Goal: Communication & Community: Answer question/provide support

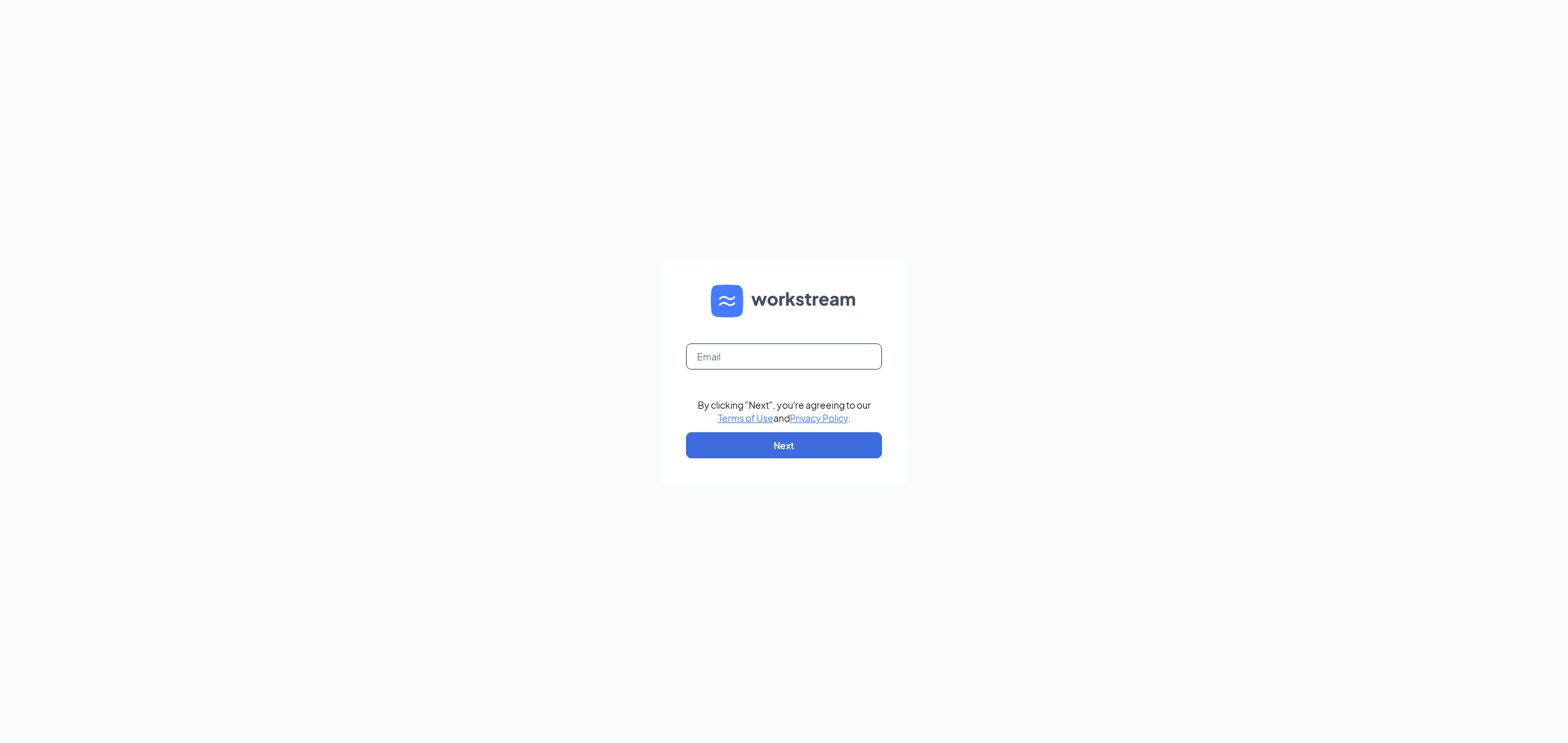
click at [794, 360] on input "text" at bounding box center [784, 356] width 196 height 26
type input "[EMAIL_ADDRESS][DOMAIN_NAME]"
click at [808, 438] on button "Next" at bounding box center [784, 445] width 196 height 26
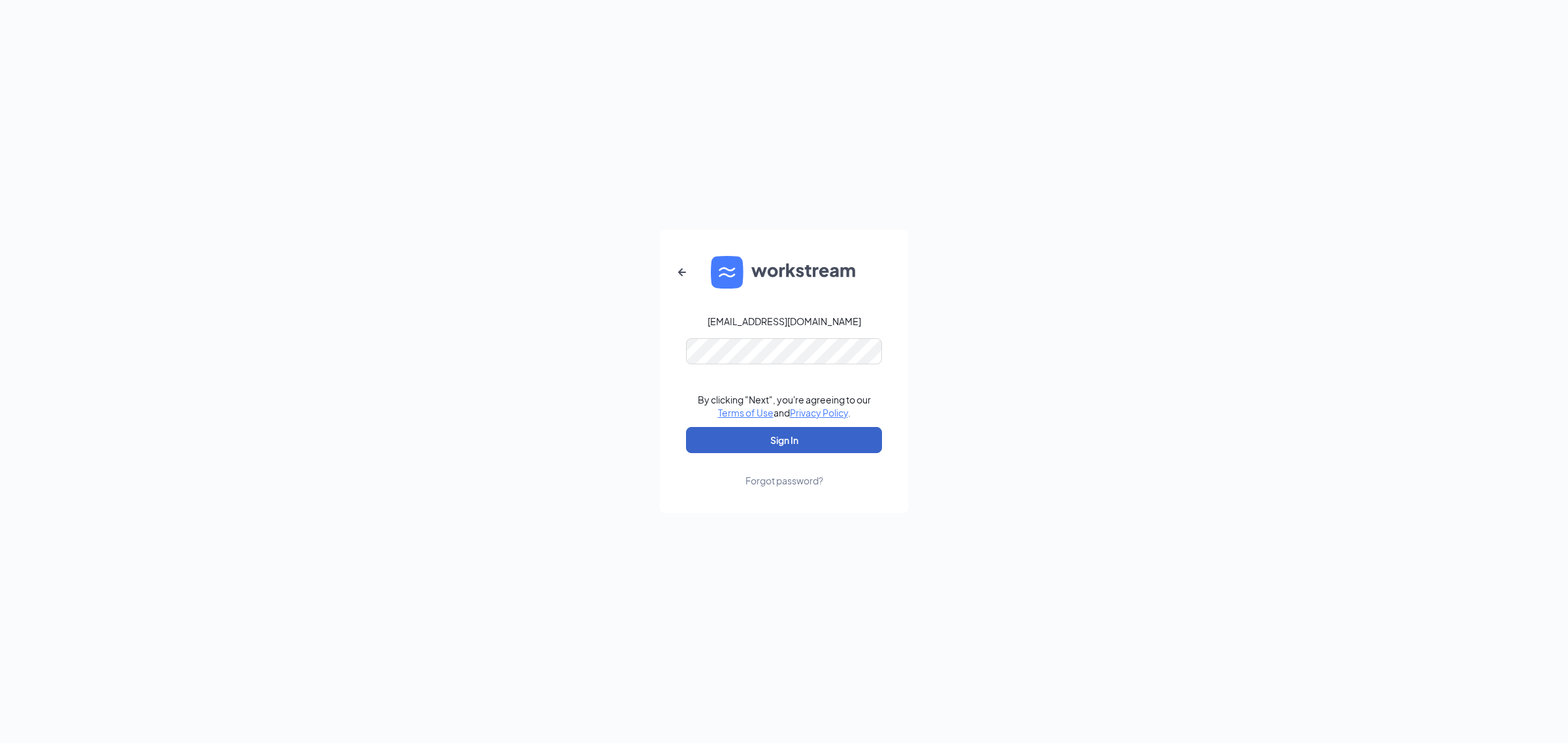
click at [775, 444] on button "Sign In" at bounding box center [784, 440] width 196 height 26
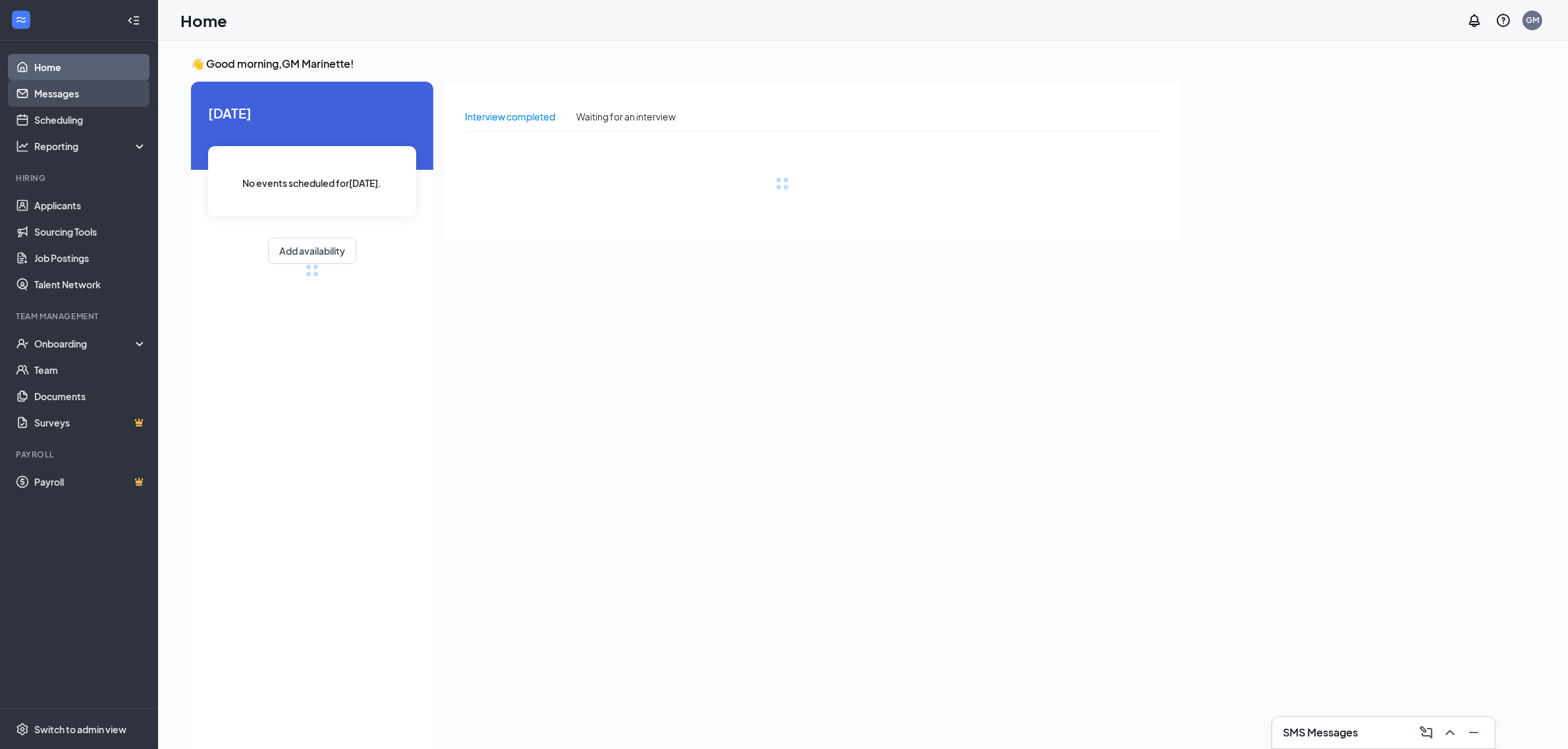
click at [72, 91] on link "Messages" at bounding box center [91, 94] width 113 height 26
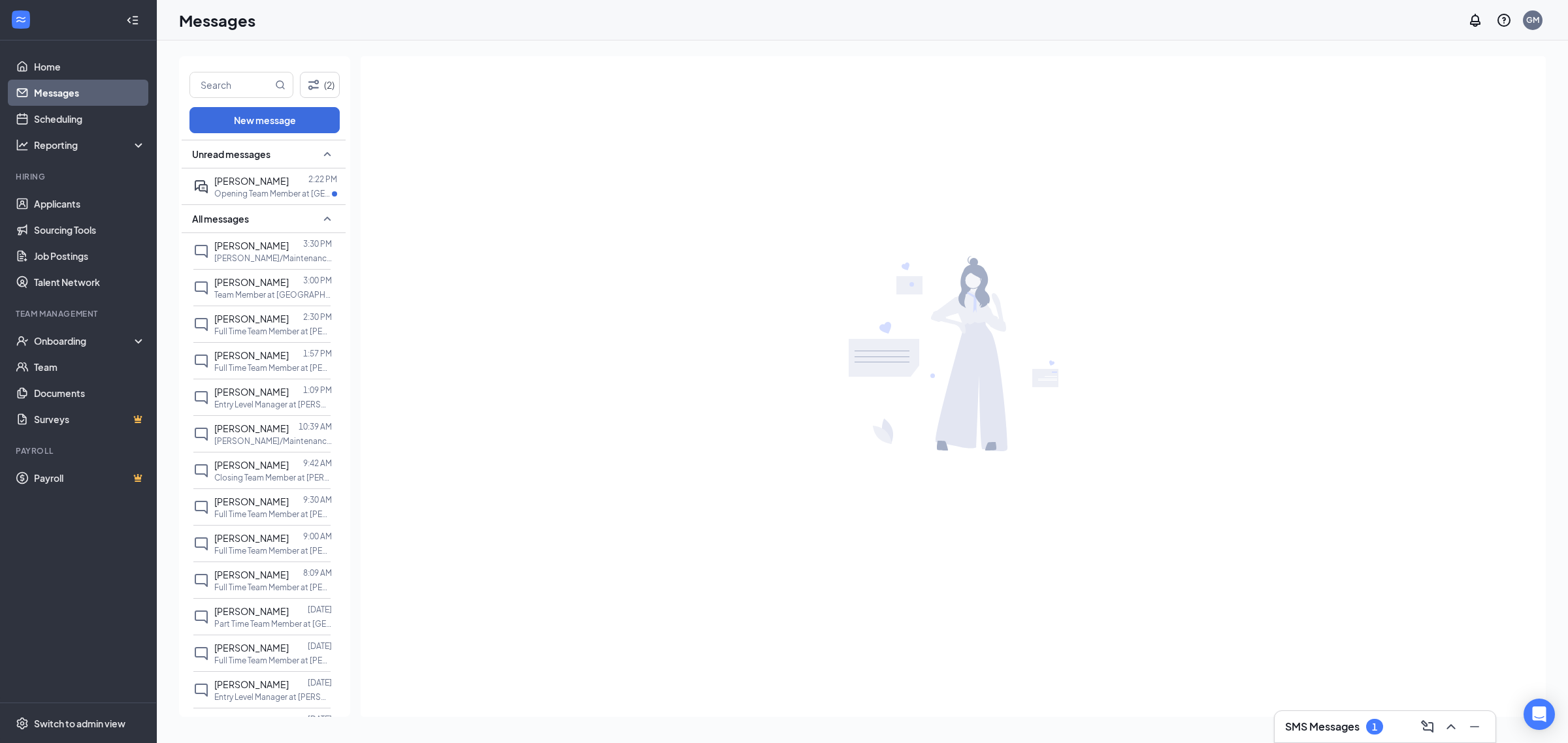
click at [1351, 732] on h3 "SMS Messages" at bounding box center [1322, 726] width 75 height 14
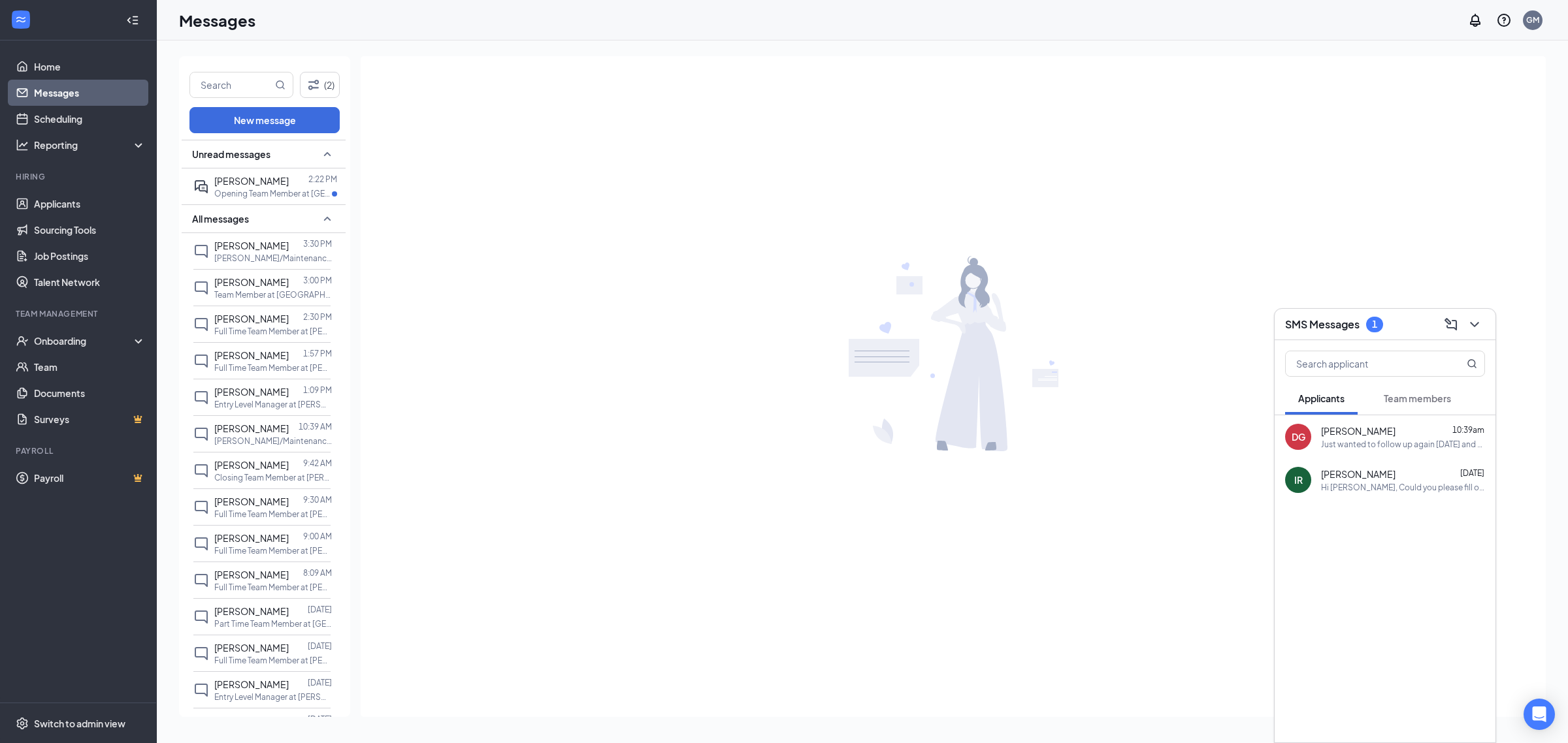
click at [1381, 429] on span "[PERSON_NAME]" at bounding box center [1358, 431] width 75 height 13
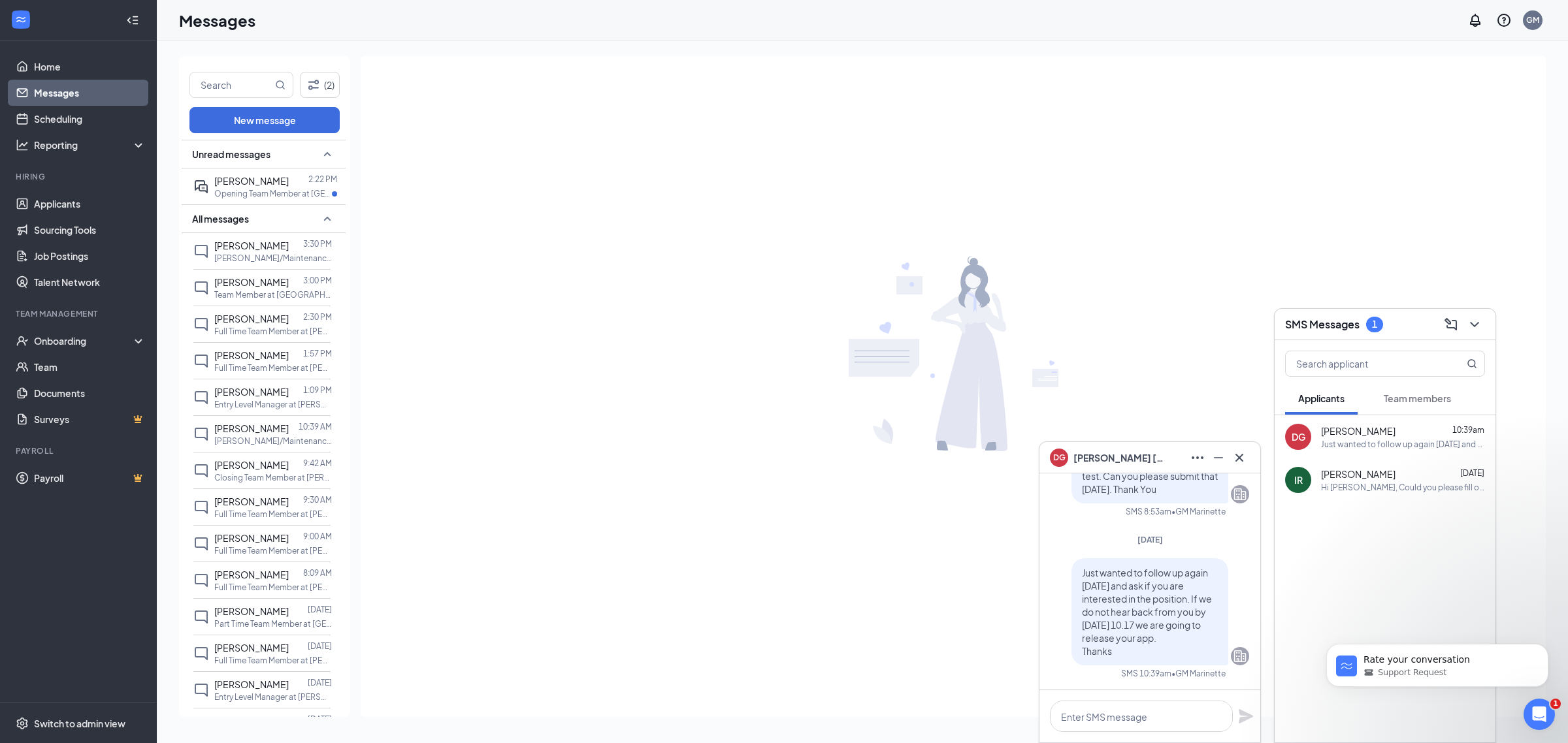
click at [1183, 332] on div at bounding box center [953, 353] width 1185 height 595
click at [1196, 250] on div at bounding box center [953, 353] width 1185 height 595
click at [1238, 461] on icon "Cross" at bounding box center [1239, 458] width 16 height 16
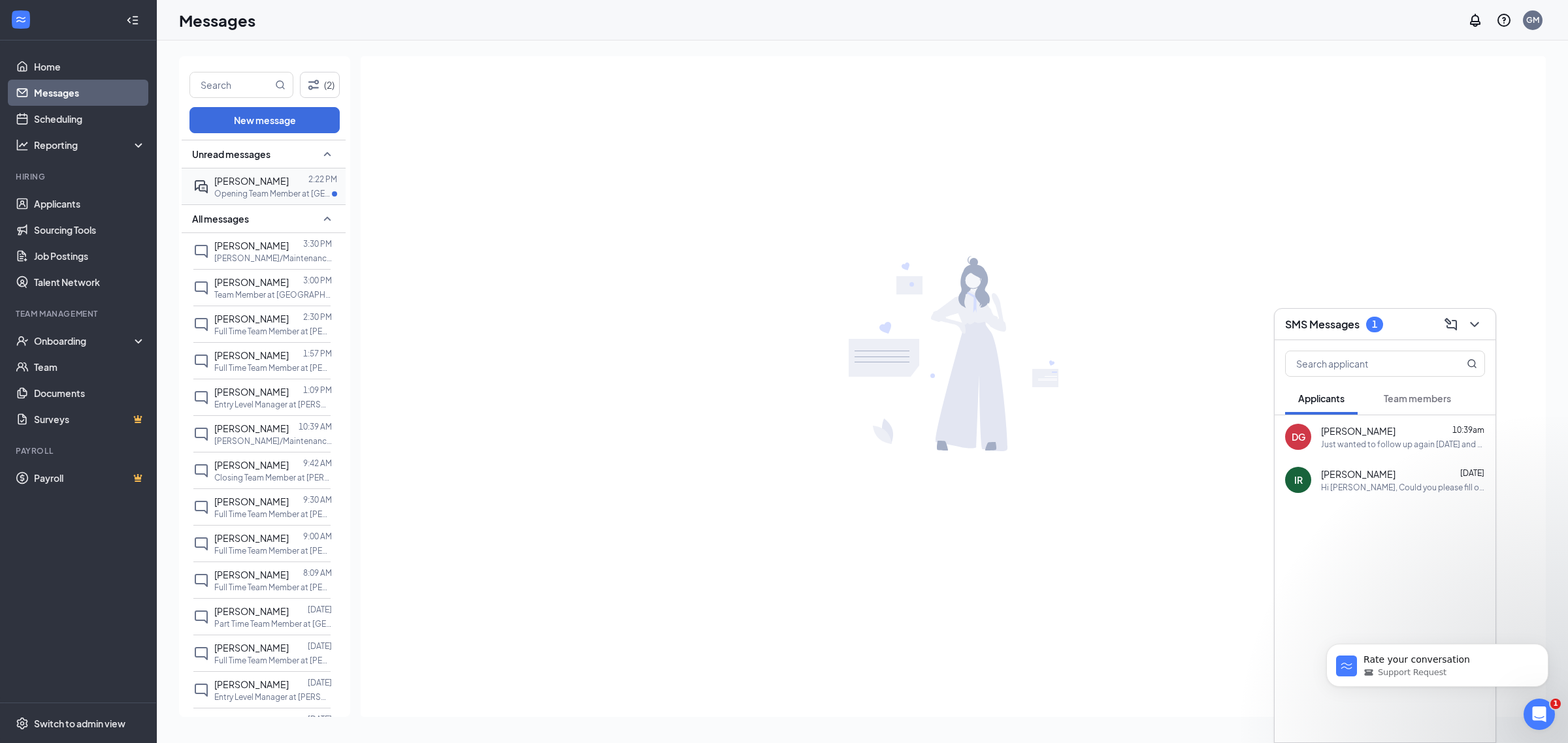
click at [244, 191] on p "Opening Team Member at [GEOGRAPHIC_DATA][PERSON_NAME] of Marinette" at bounding box center [273, 193] width 117 height 11
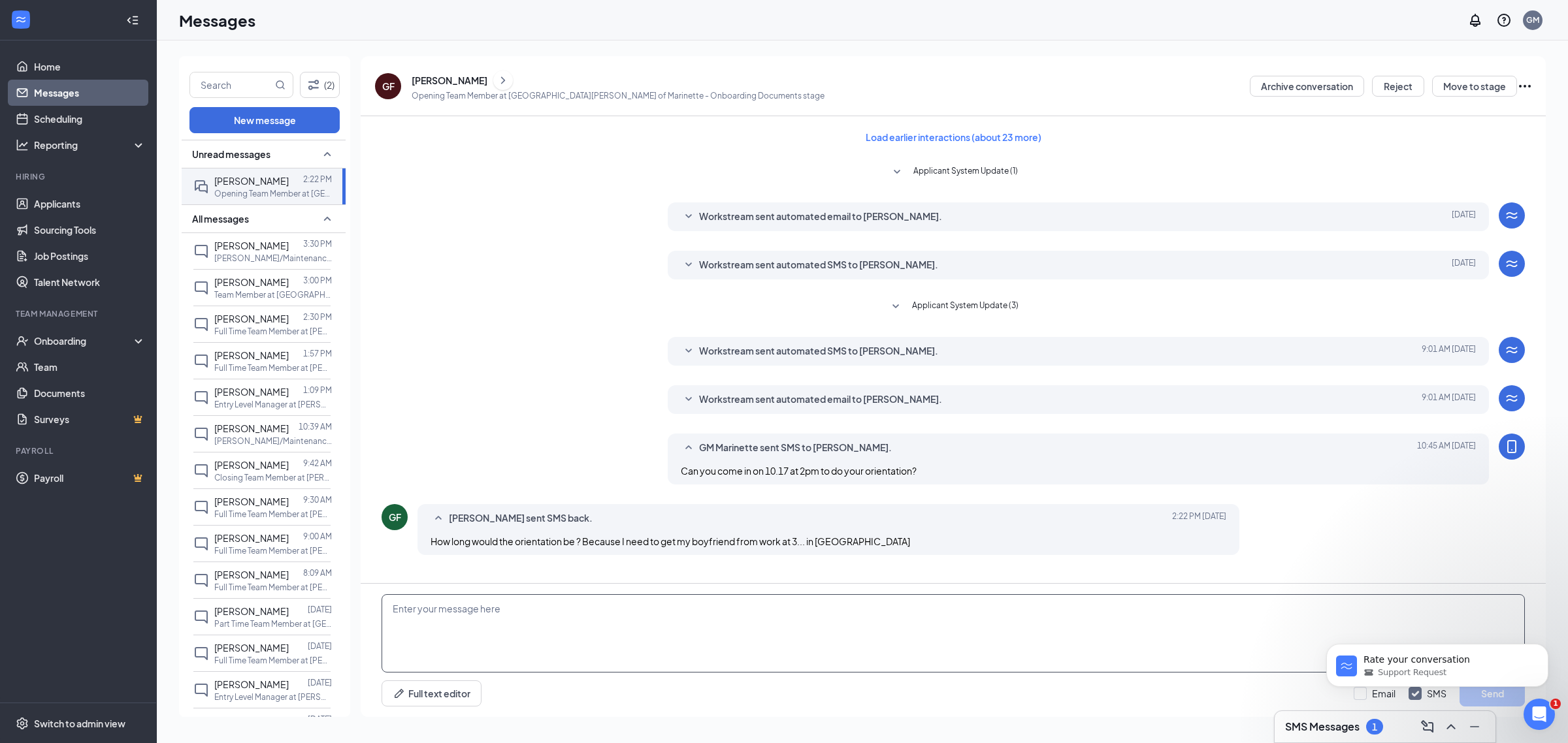
click at [471, 627] on textarea at bounding box center [953, 633] width 1143 height 78
type textarea "if you want to come in at like 145 you should be out by about 230 ish"
click at [1485, 690] on body "Rate your conversation Support Request" at bounding box center [1436, 662] width 251 height 81
click at [1498, 694] on body "Rate your conversation Support Request" at bounding box center [1436, 662] width 251 height 81
click at [1547, 648] on icon "Dismiss notification" at bounding box center [1544, 647] width 7 height 7
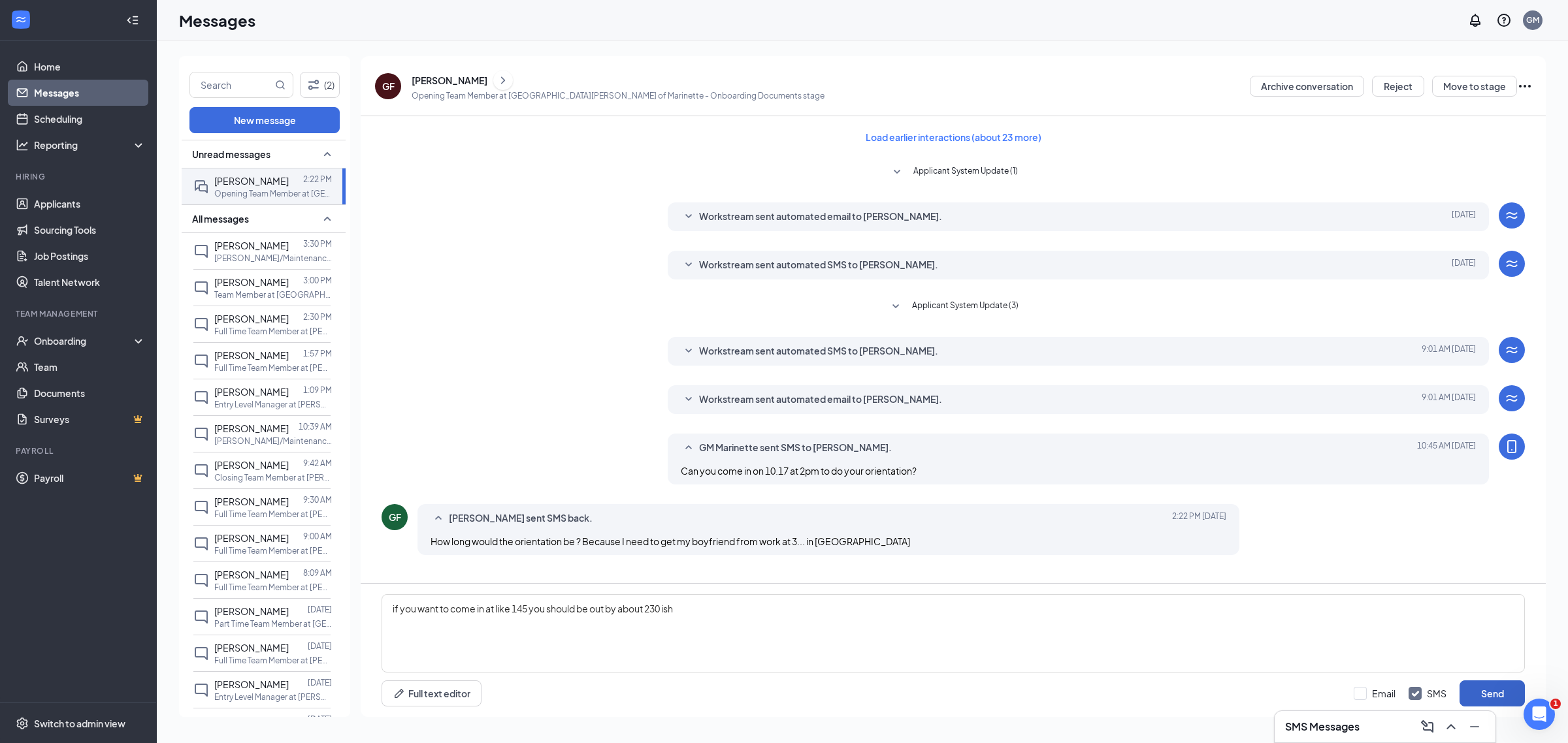
click at [1503, 693] on button "Send" at bounding box center [1492, 694] width 65 height 26
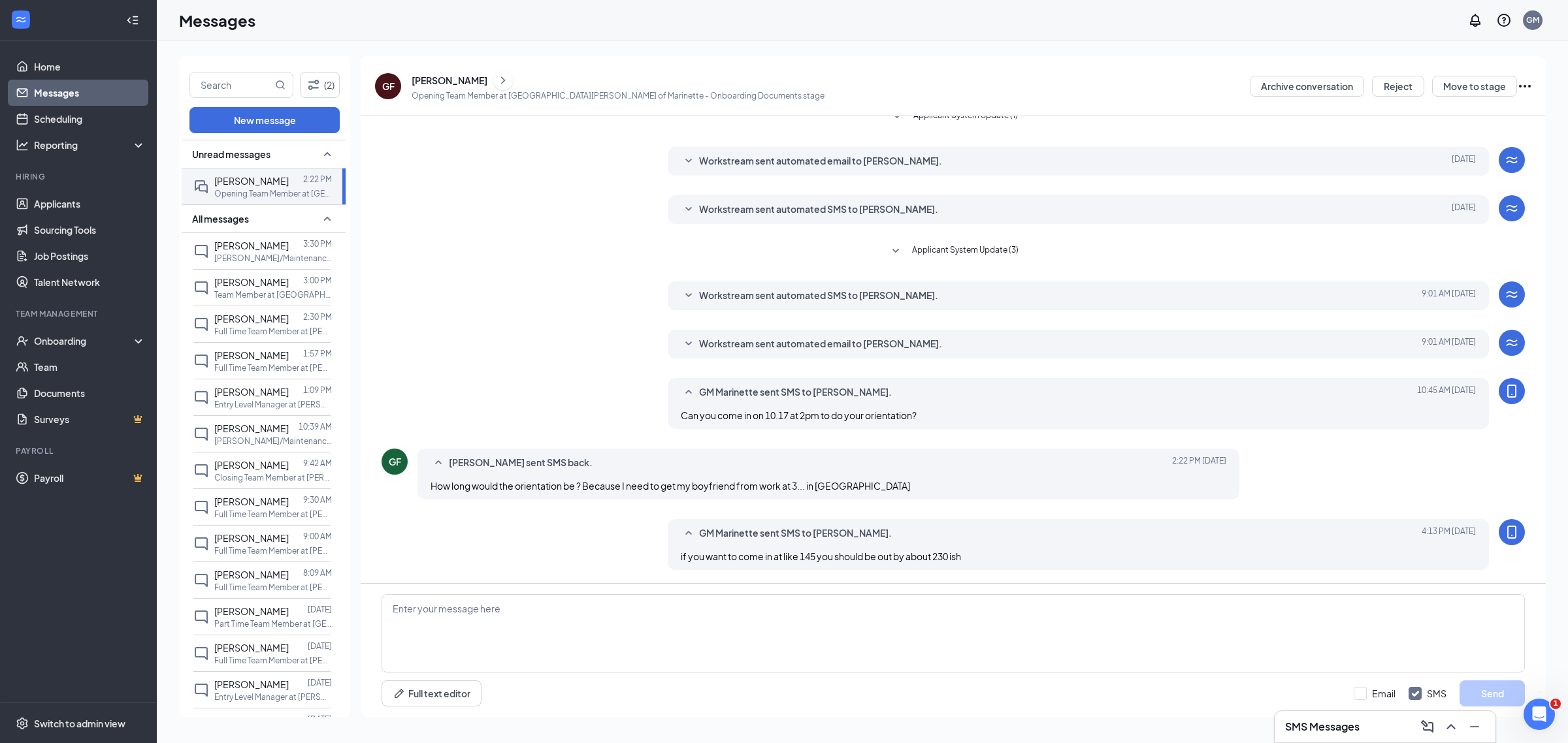
scroll to position [54, 0]
